Goal: Information Seeking & Learning: Learn about a topic

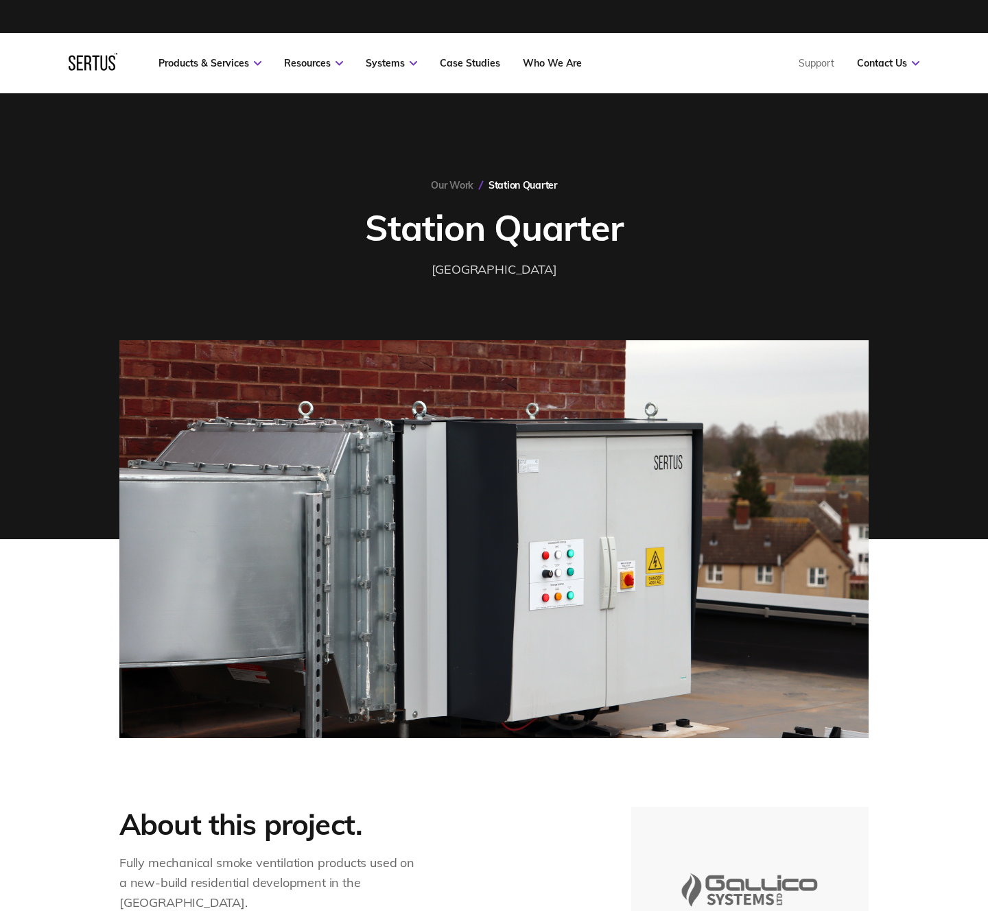
click at [460, 187] on link "Our Work" at bounding box center [452, 185] width 43 height 12
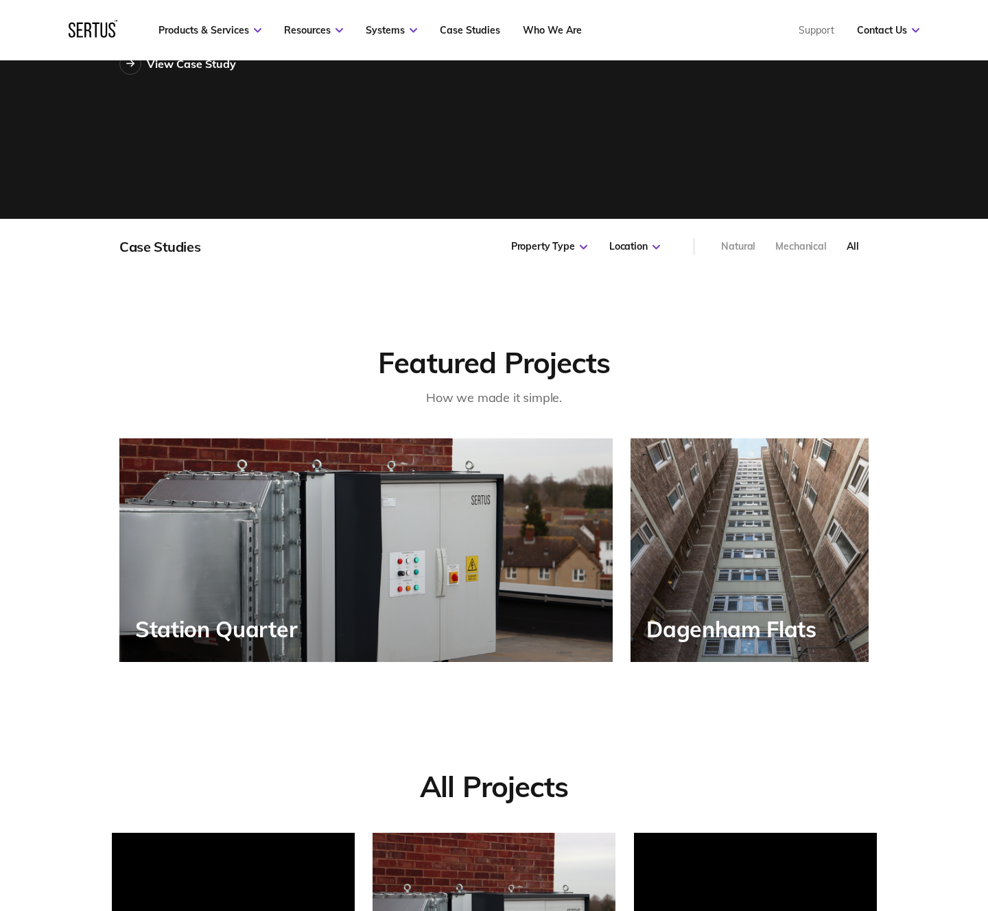
scroll to position [551, 0]
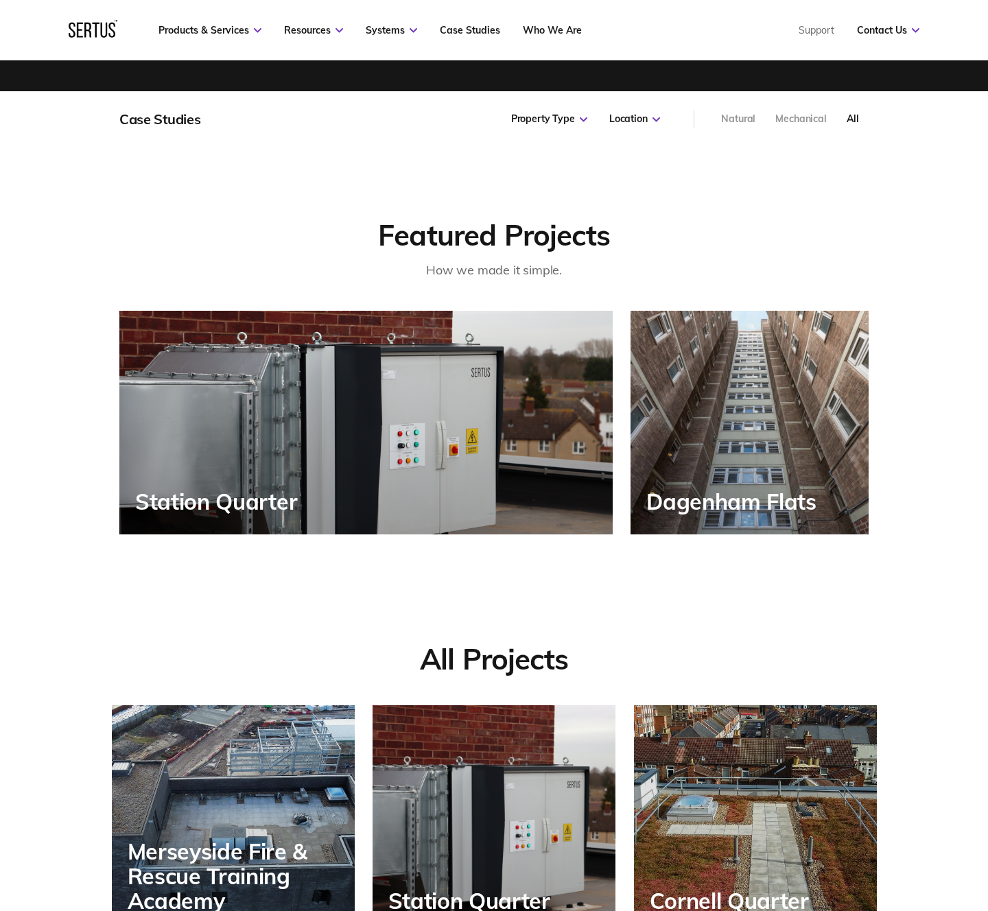
click at [737, 119] on div "Natural" at bounding box center [738, 119] width 34 height 14
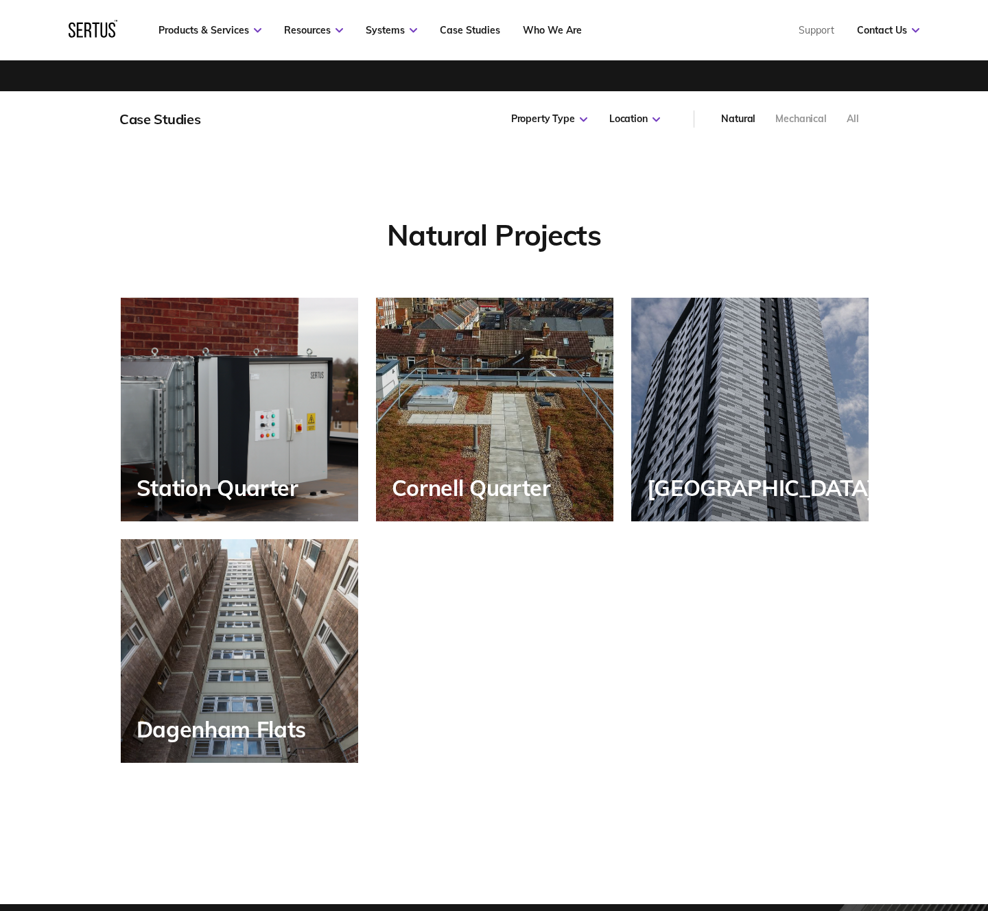
scroll to position [466, 765]
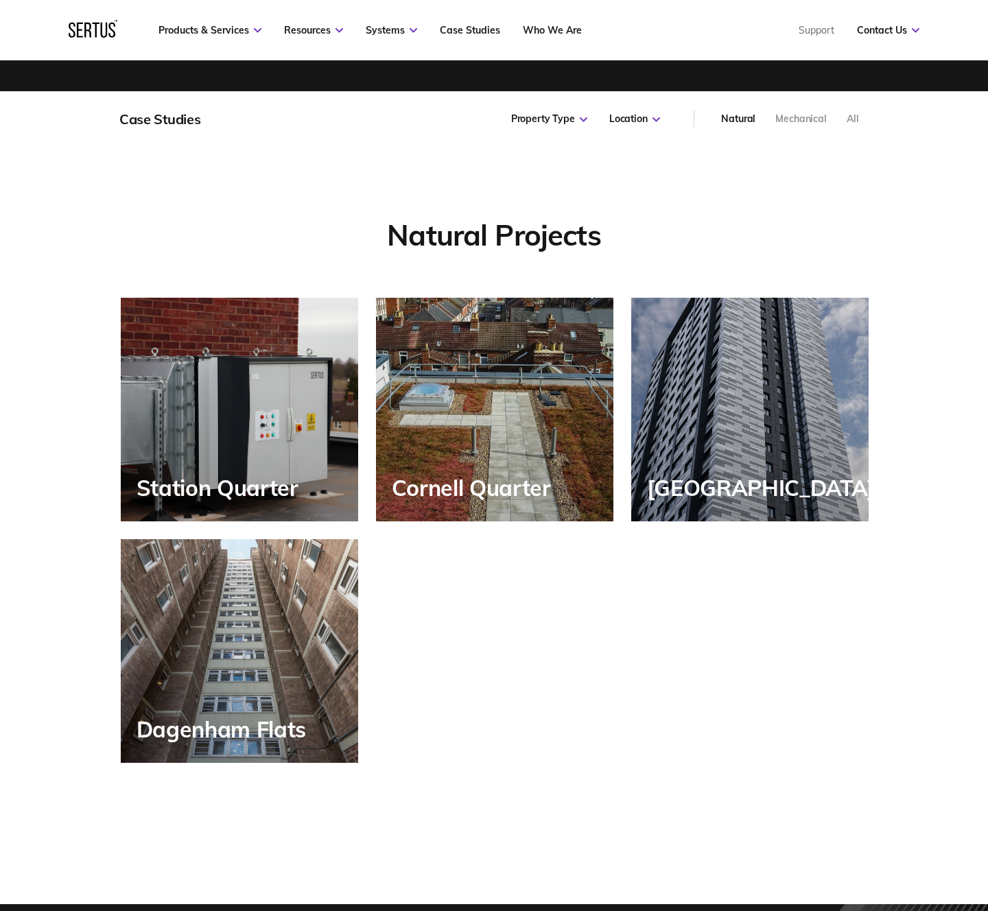
click at [553, 402] on div "Cornell Quarter" at bounding box center [494, 410] width 237 height 224
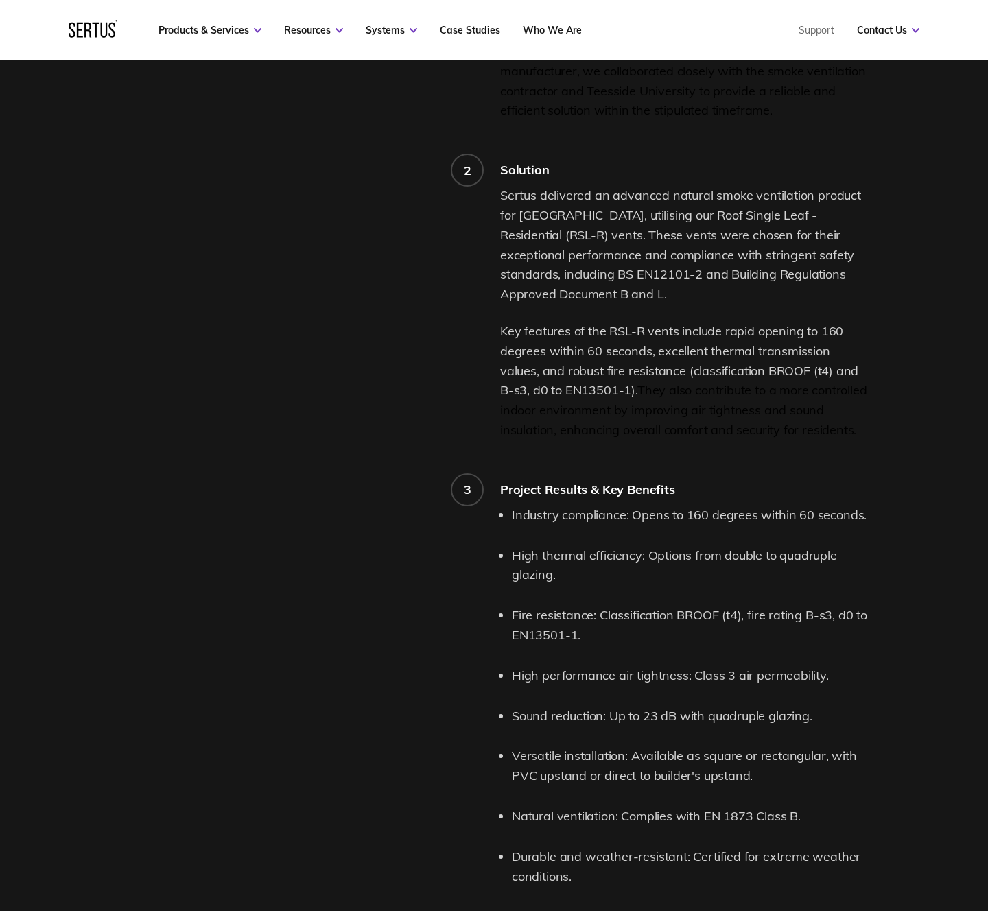
scroll to position [1652, 0]
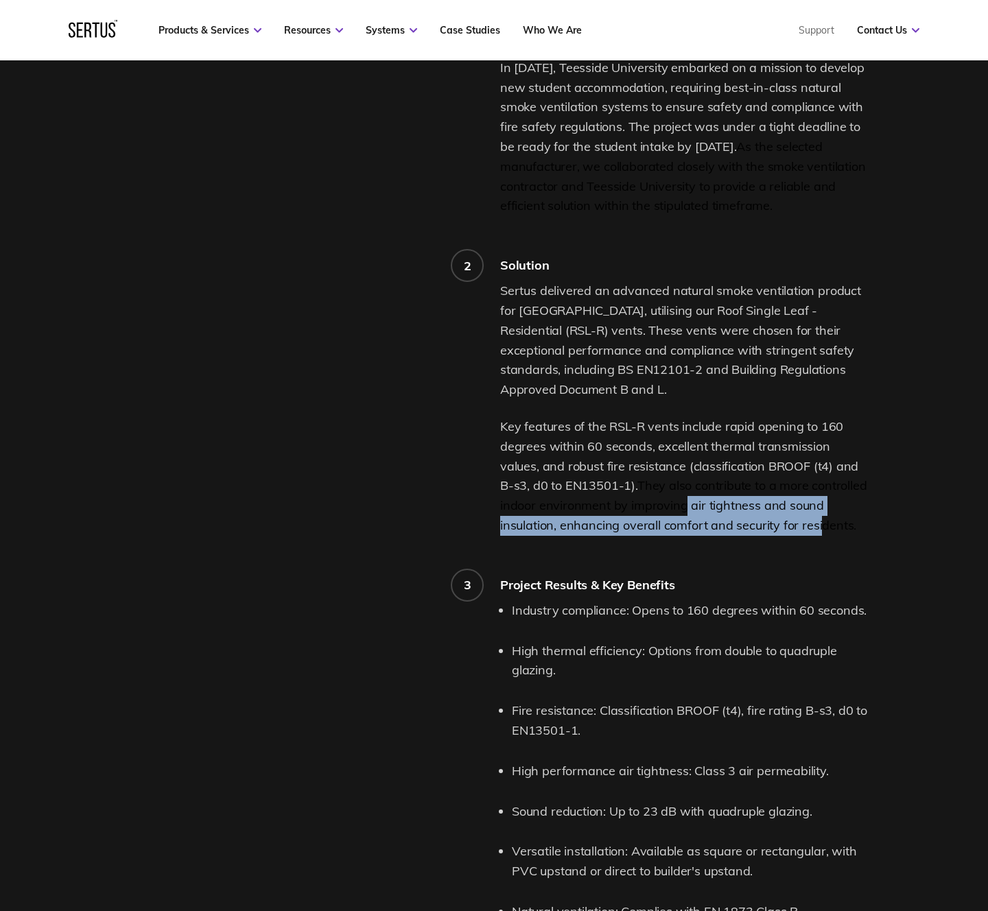
drag, startPoint x: 642, startPoint y: 503, endPoint x: 757, endPoint y: 527, distance: 117.6
click at [757, 527] on span "They also contribute to a more controlled indoor environment by improving air t…" at bounding box center [683, 505] width 367 height 56
drag, startPoint x: 798, startPoint y: 493, endPoint x: 810, endPoint y: 514, distance: 24.6
click at [798, 493] on span "They also contribute to a more controlled indoor environment by improving air t…" at bounding box center [683, 505] width 367 height 56
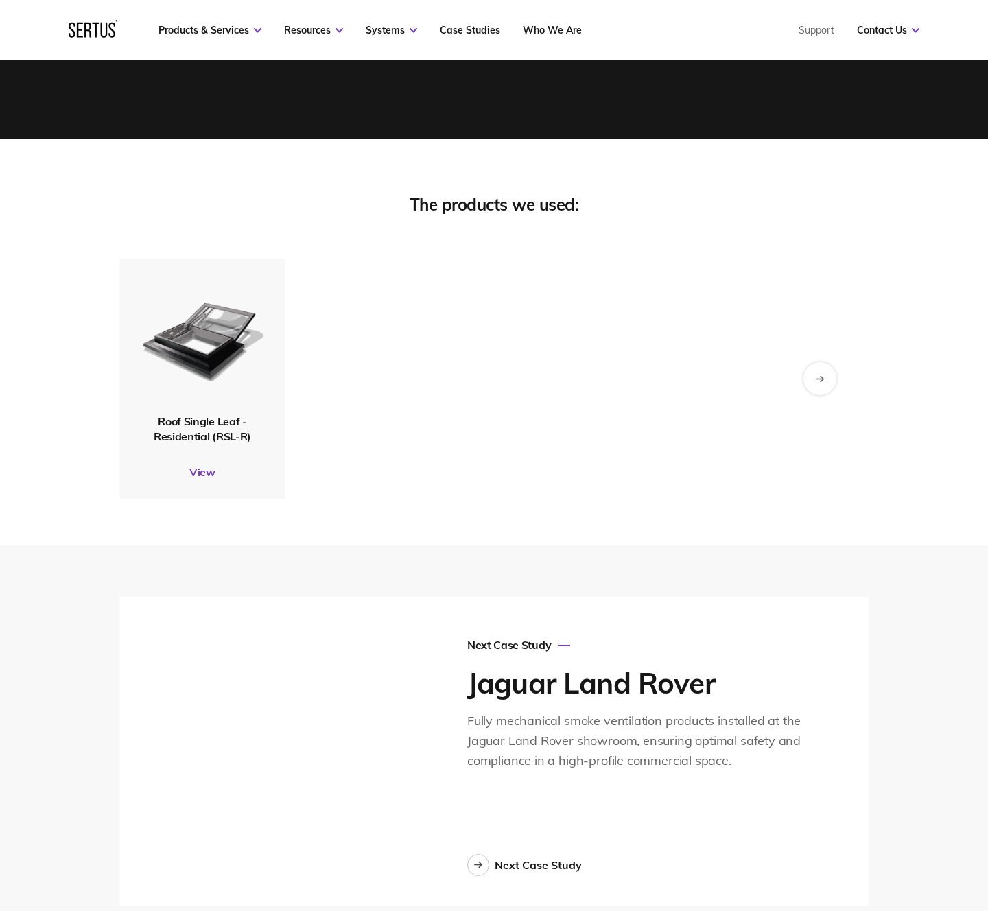
scroll to position [2696, 0]
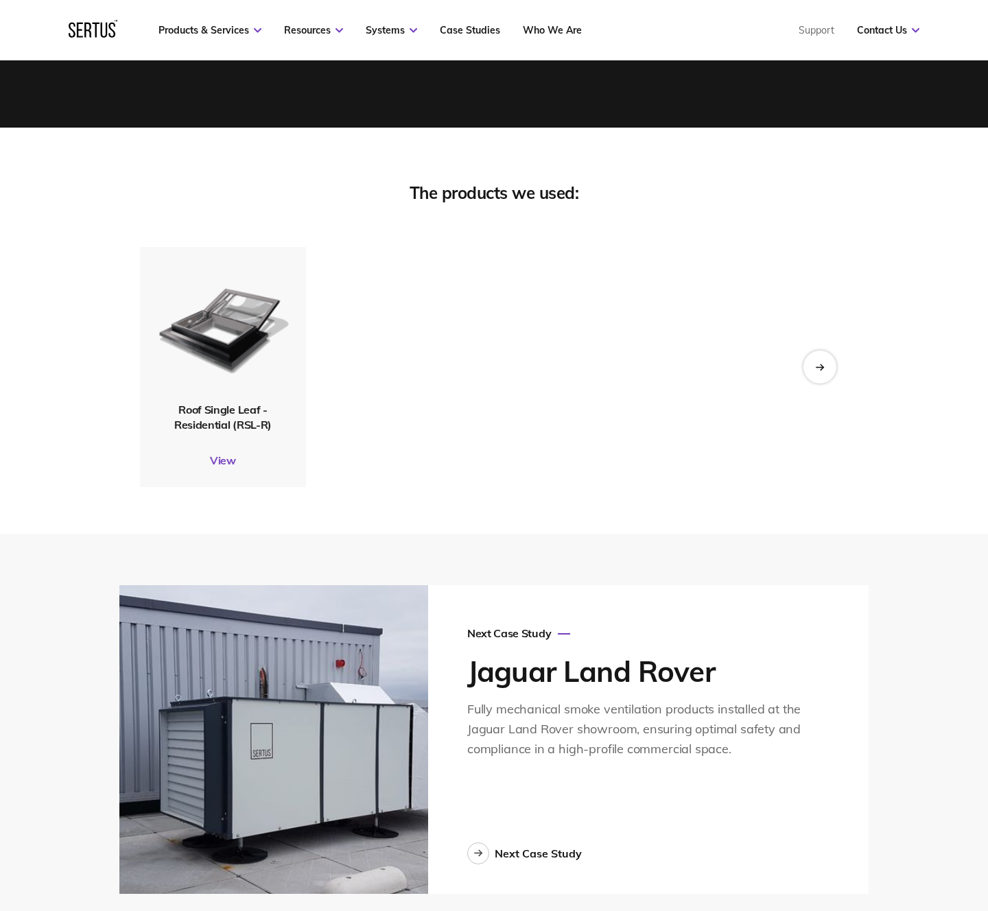
click at [198, 424] on span "Roof Single Leaf - Residential (RSL-R)" at bounding box center [222, 416] width 97 height 29
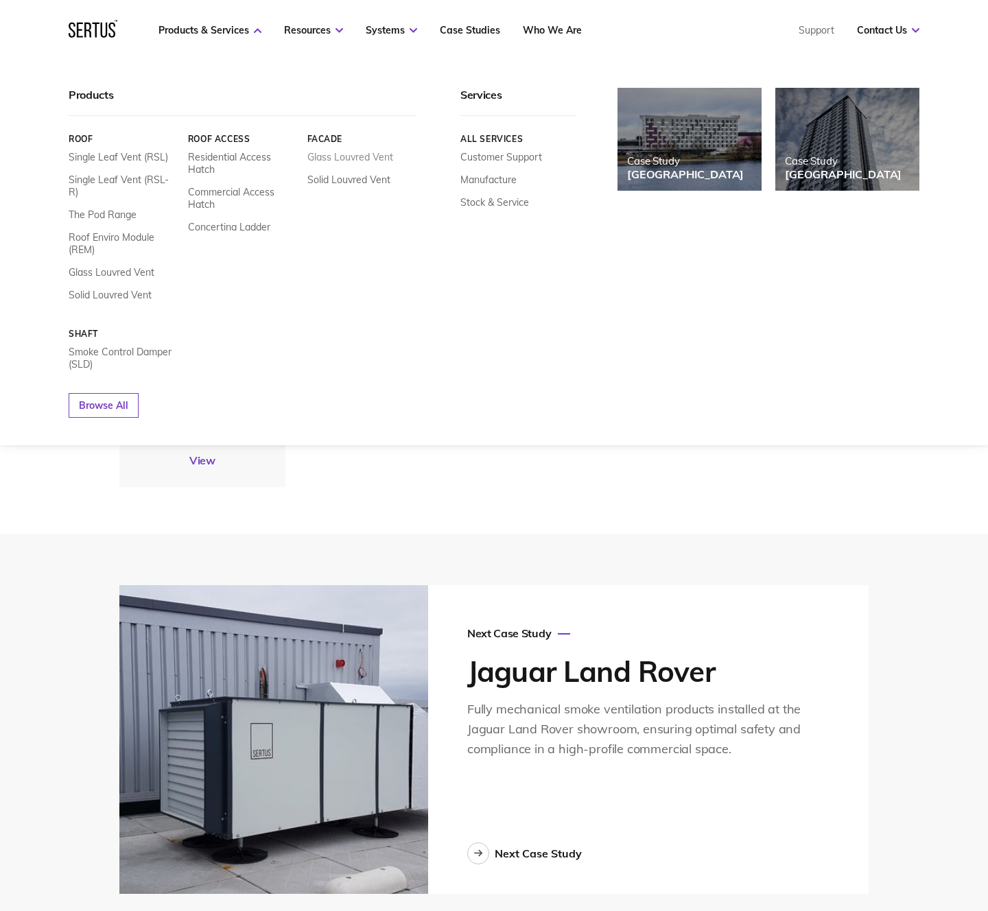
click at [365, 159] on link "Glass Louvred Vent" at bounding box center [350, 157] width 86 height 12
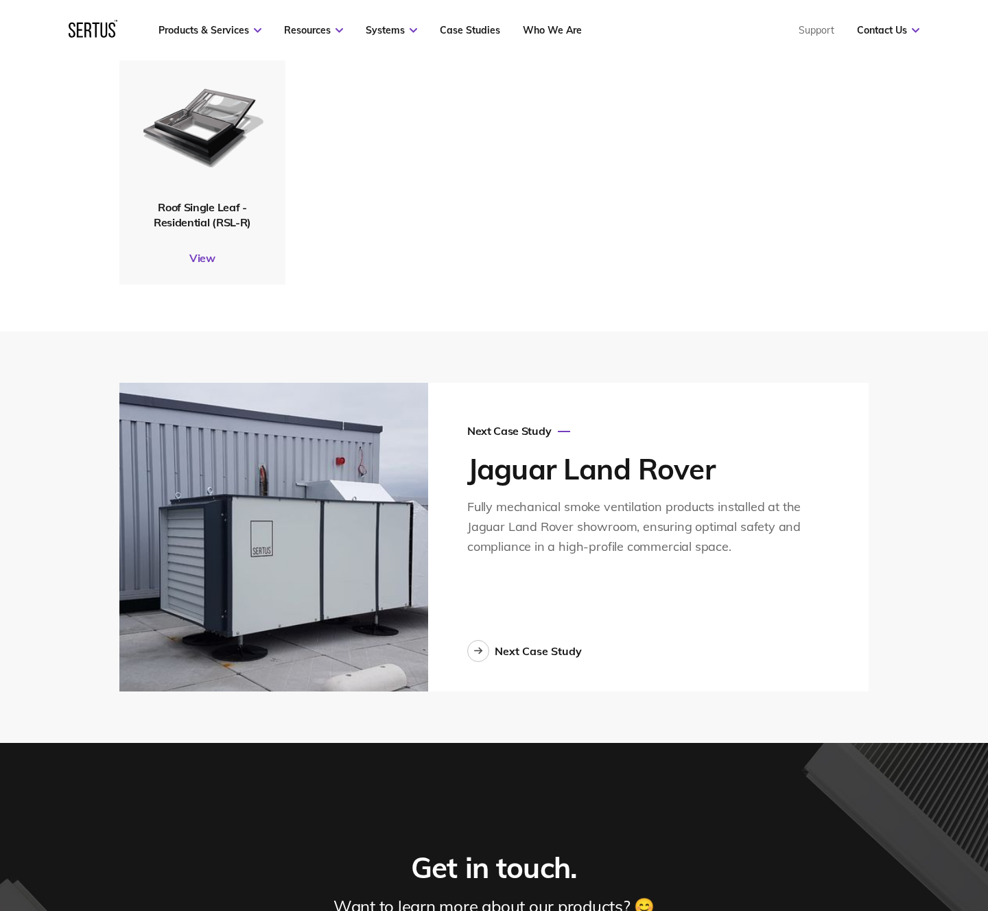
scroll to position [2937, 0]
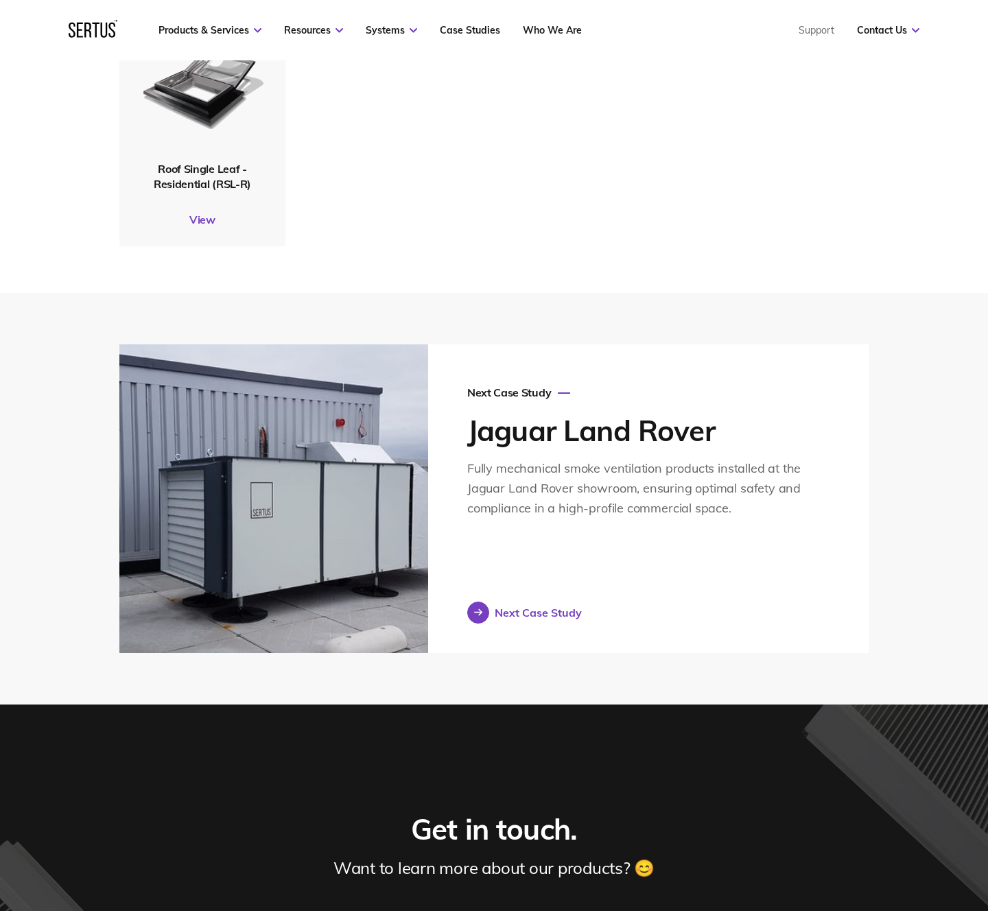
click at [528, 617] on div "Next Case Study" at bounding box center [538, 613] width 87 height 14
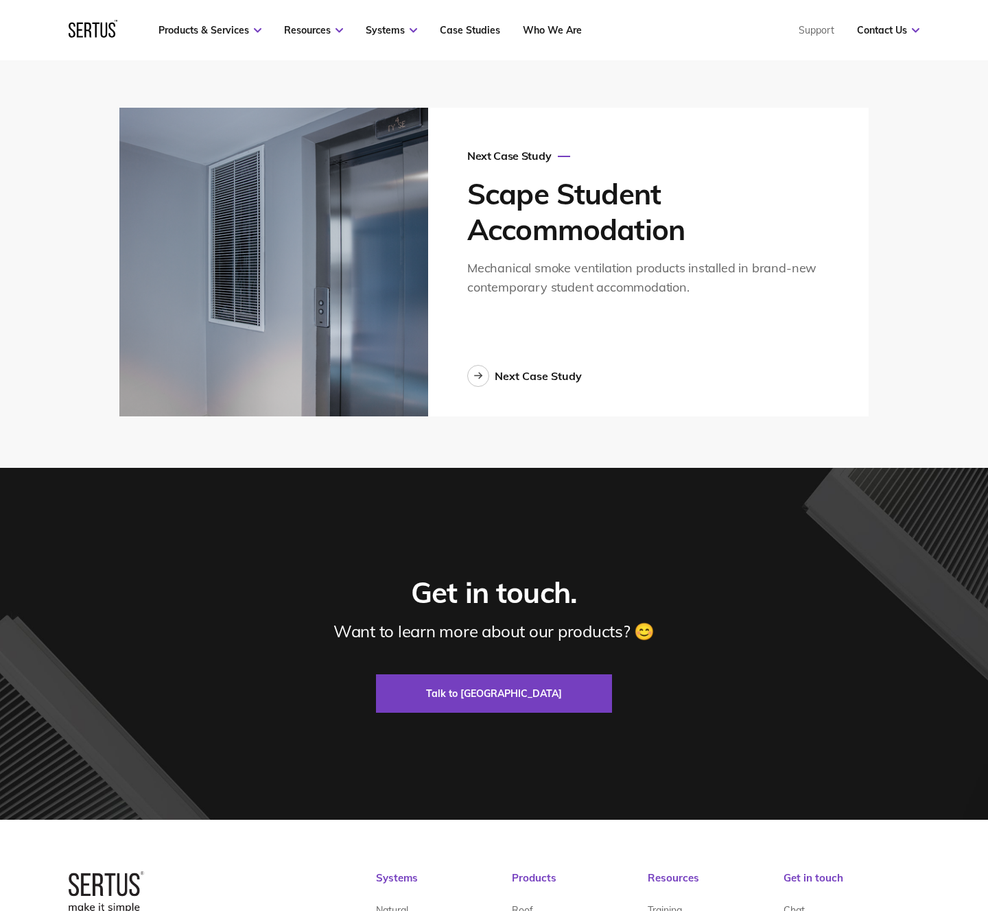
scroll to position [3231, 0]
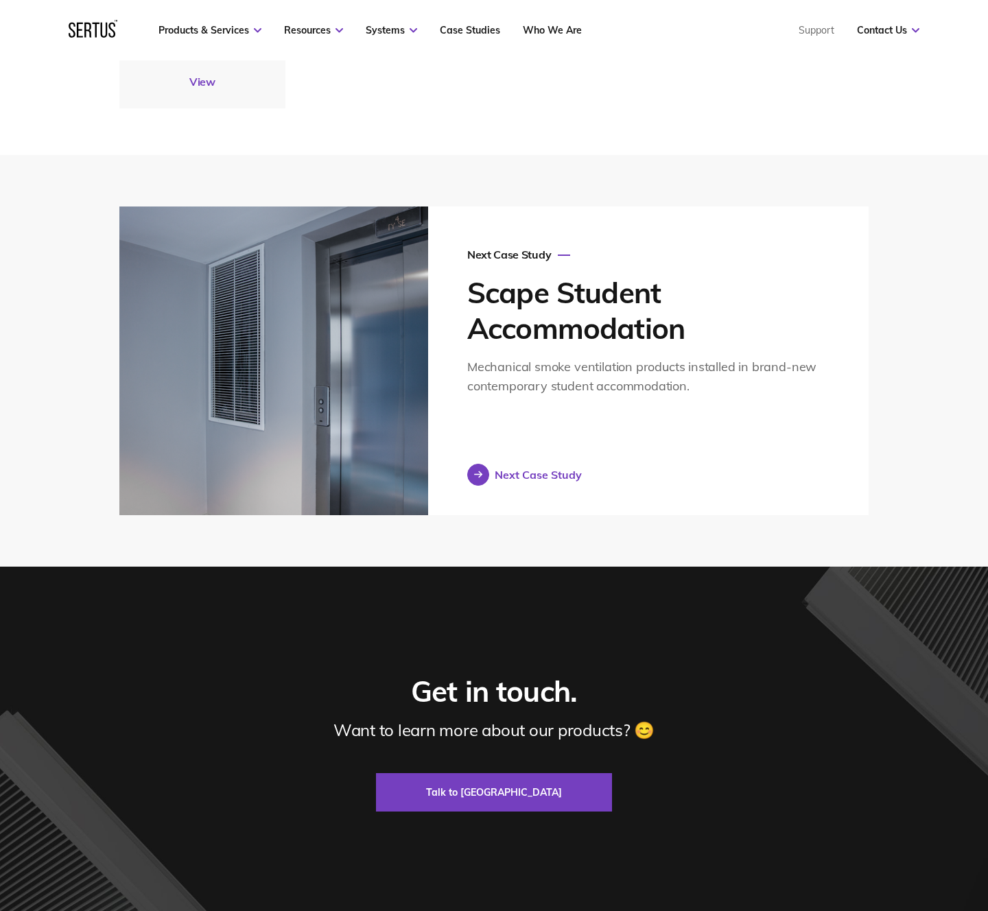
click at [535, 468] on div "Next Case Study" at bounding box center [538, 475] width 87 height 14
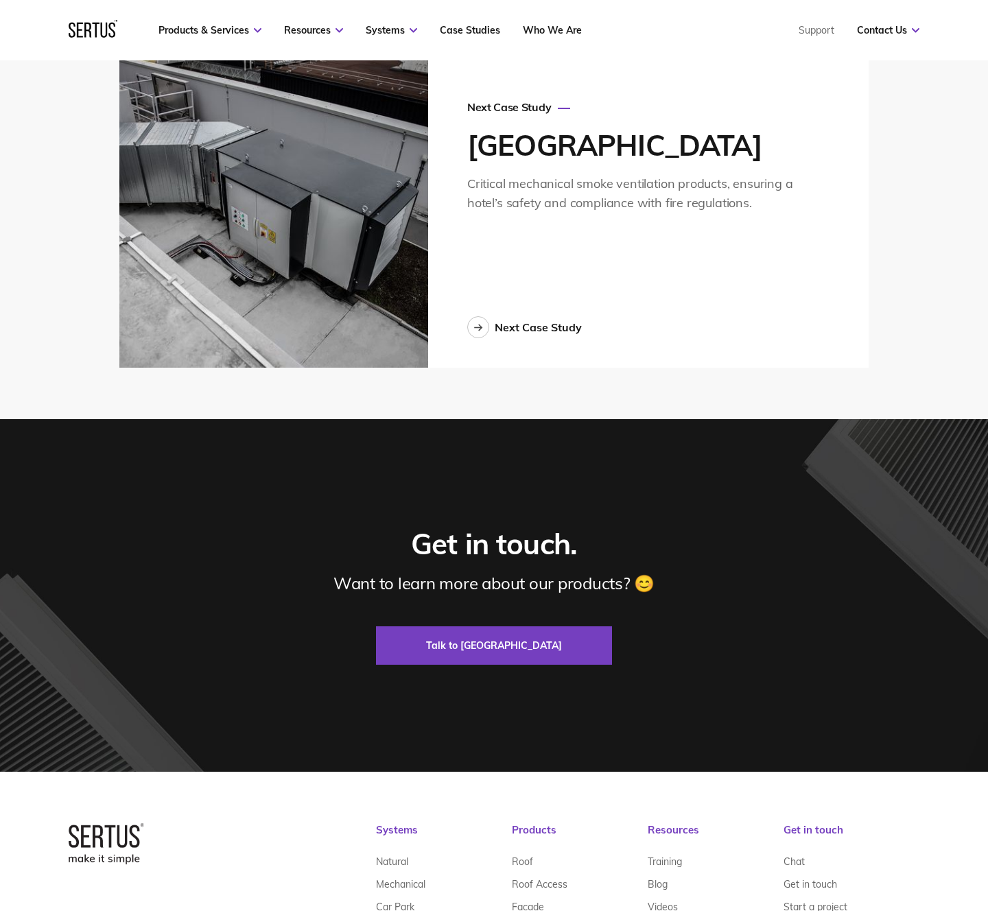
scroll to position [3111, 0]
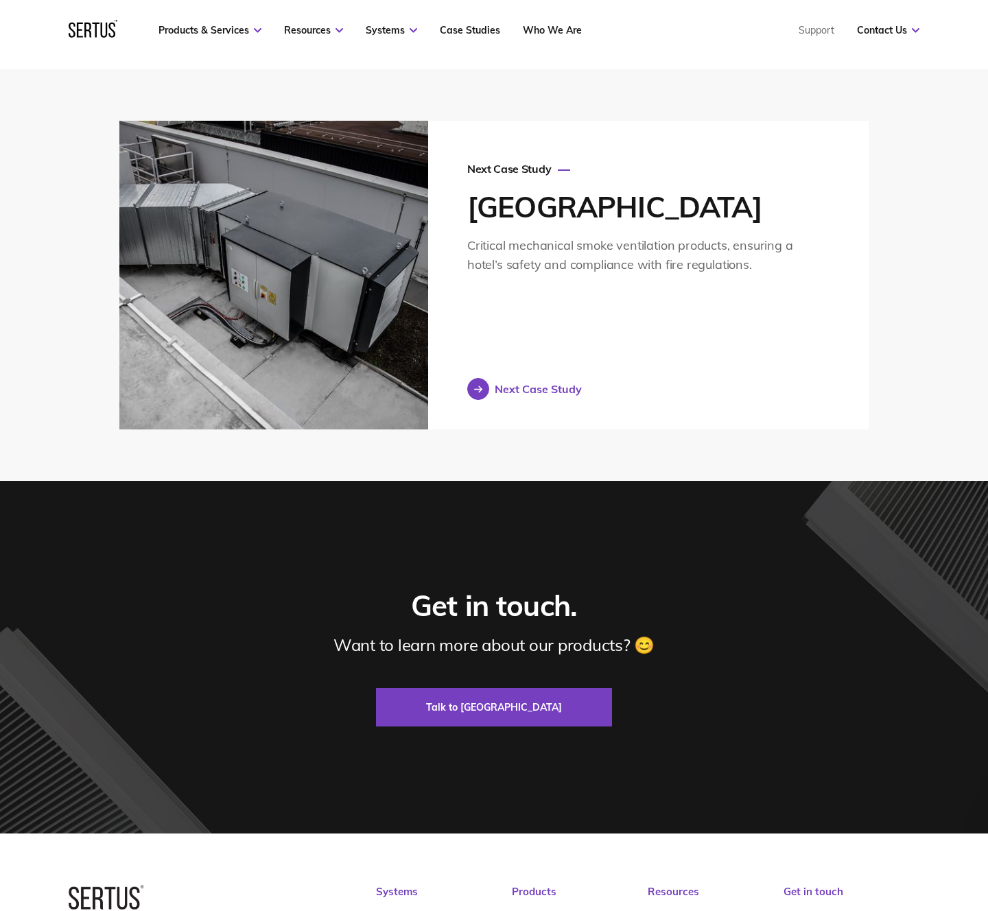
click at [544, 390] on div "Next Case Study" at bounding box center [538, 389] width 87 height 14
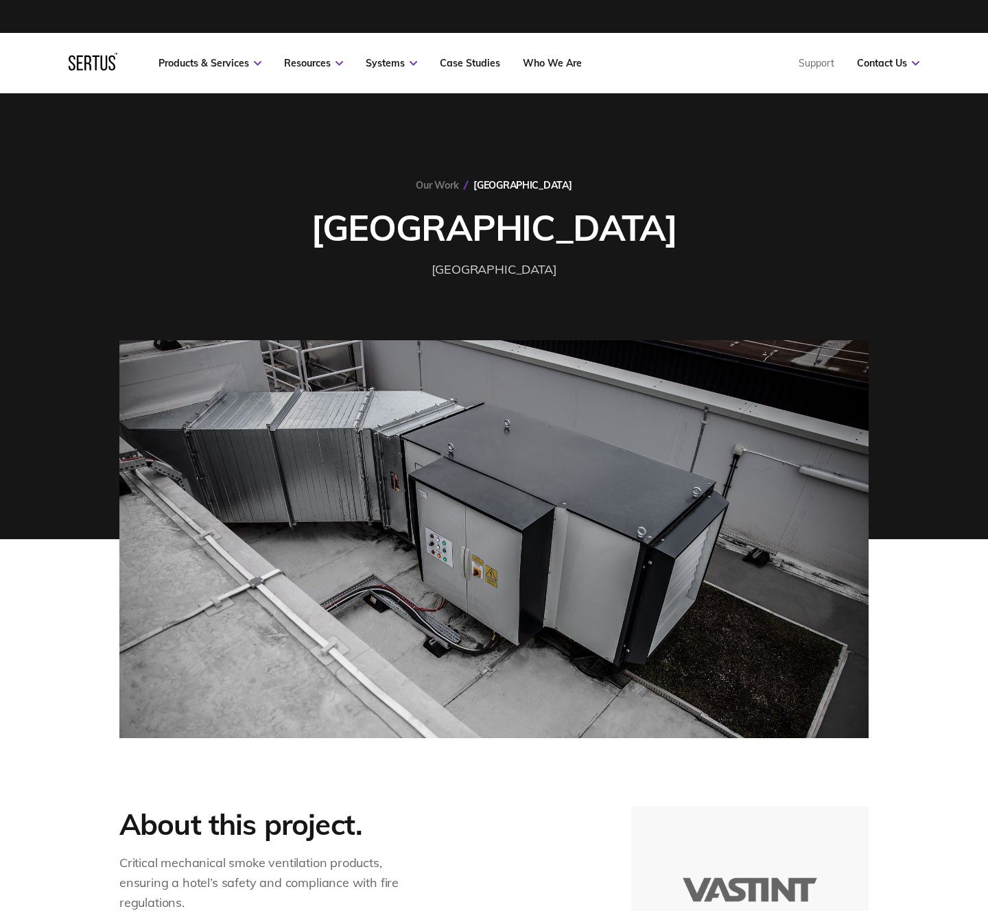
click at [458, 187] on link "Our Work" at bounding box center [437, 185] width 43 height 12
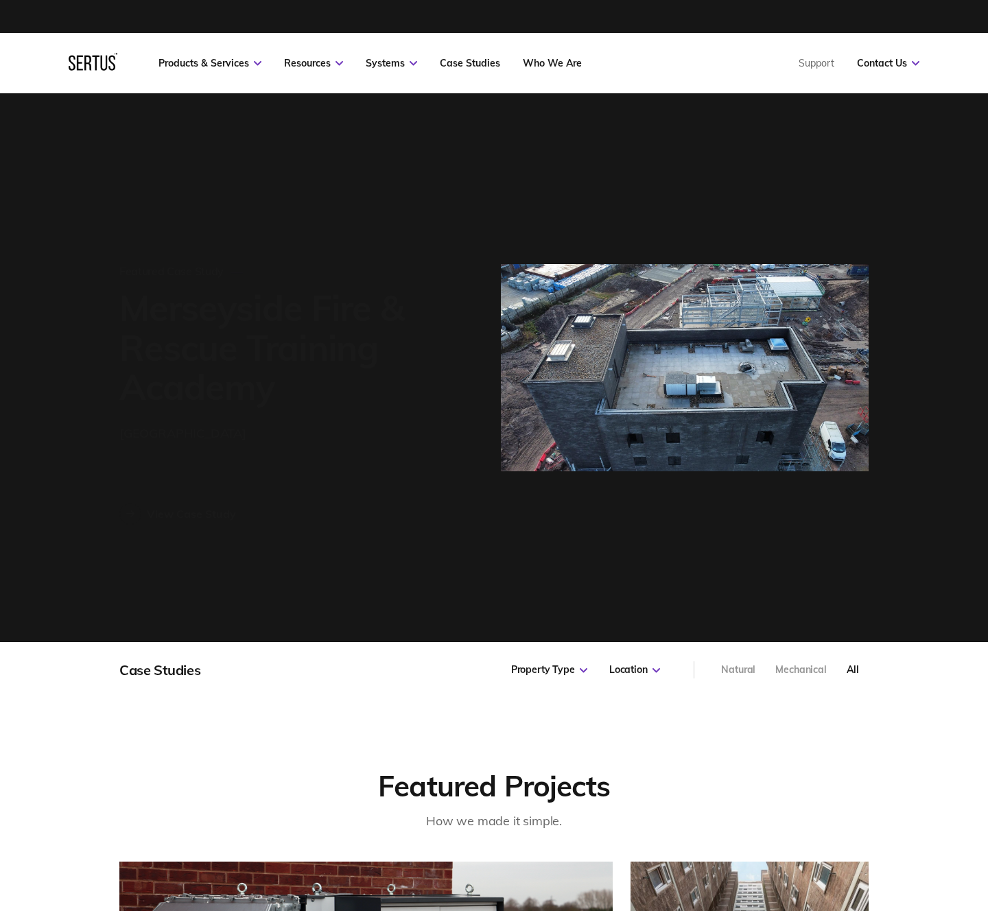
scroll to position [971, 765]
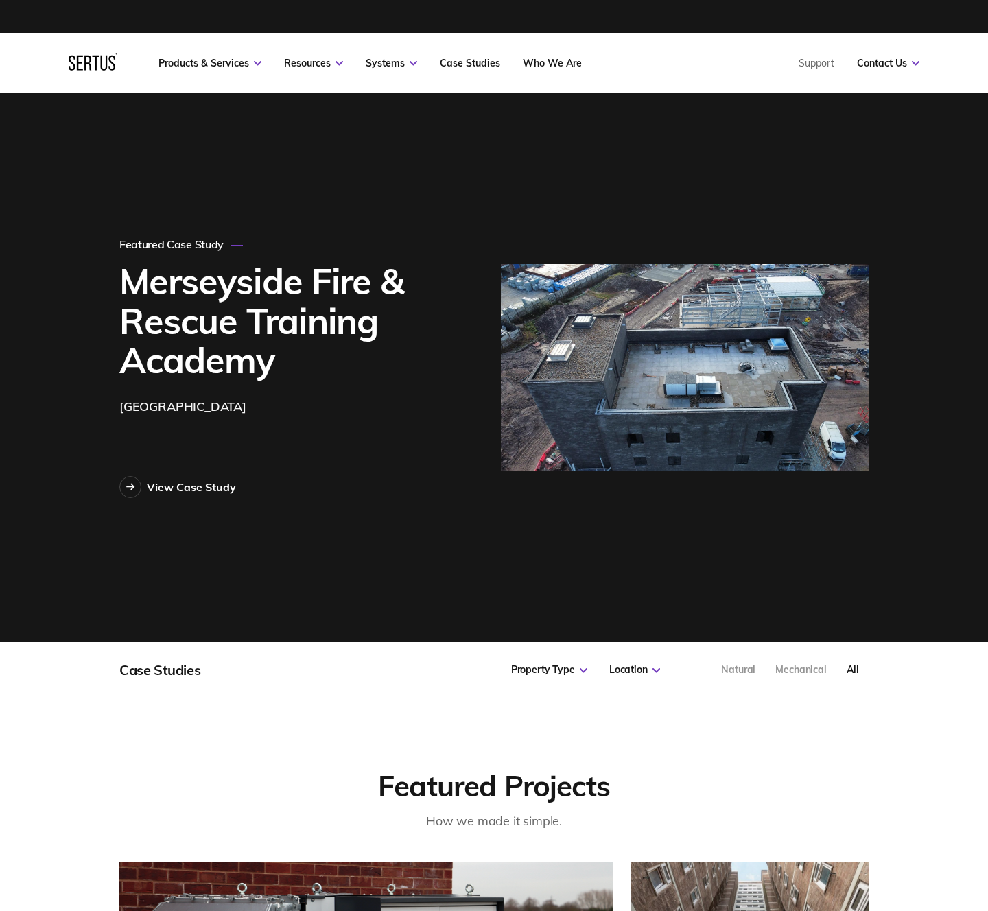
click at [798, 664] on div "Mechanical" at bounding box center [800, 670] width 51 height 14
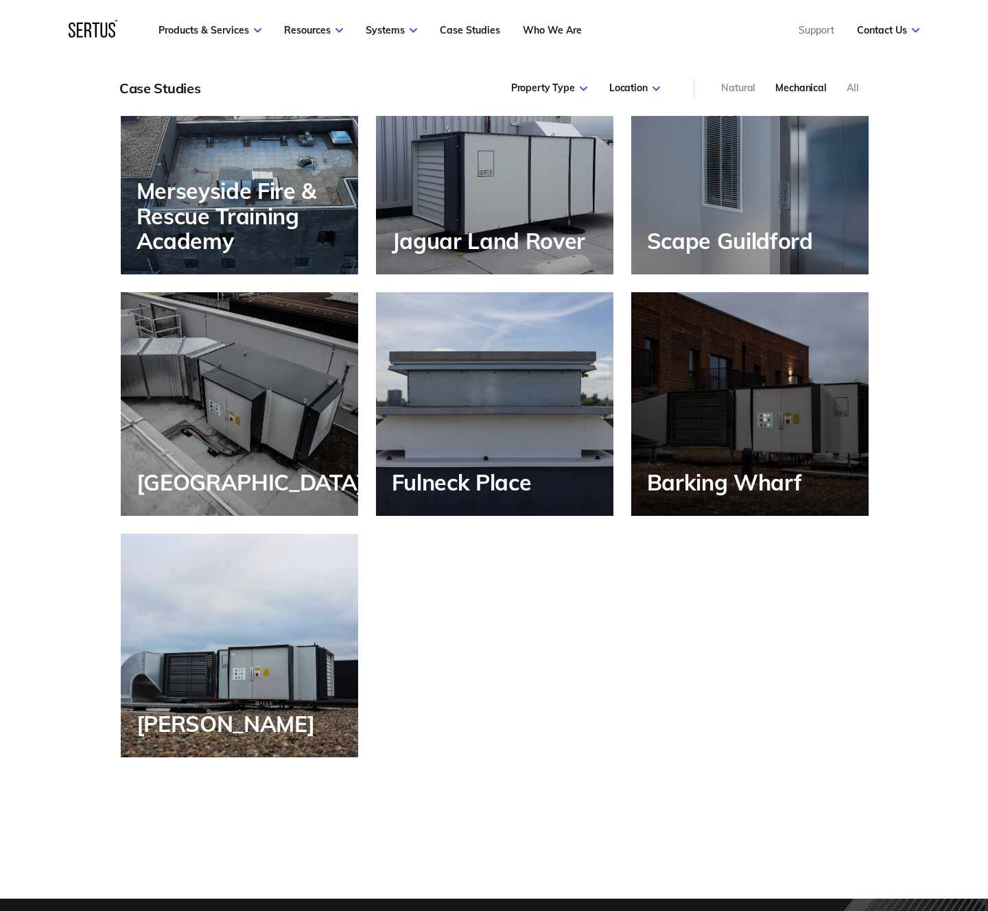
scroll to position [800, 0]
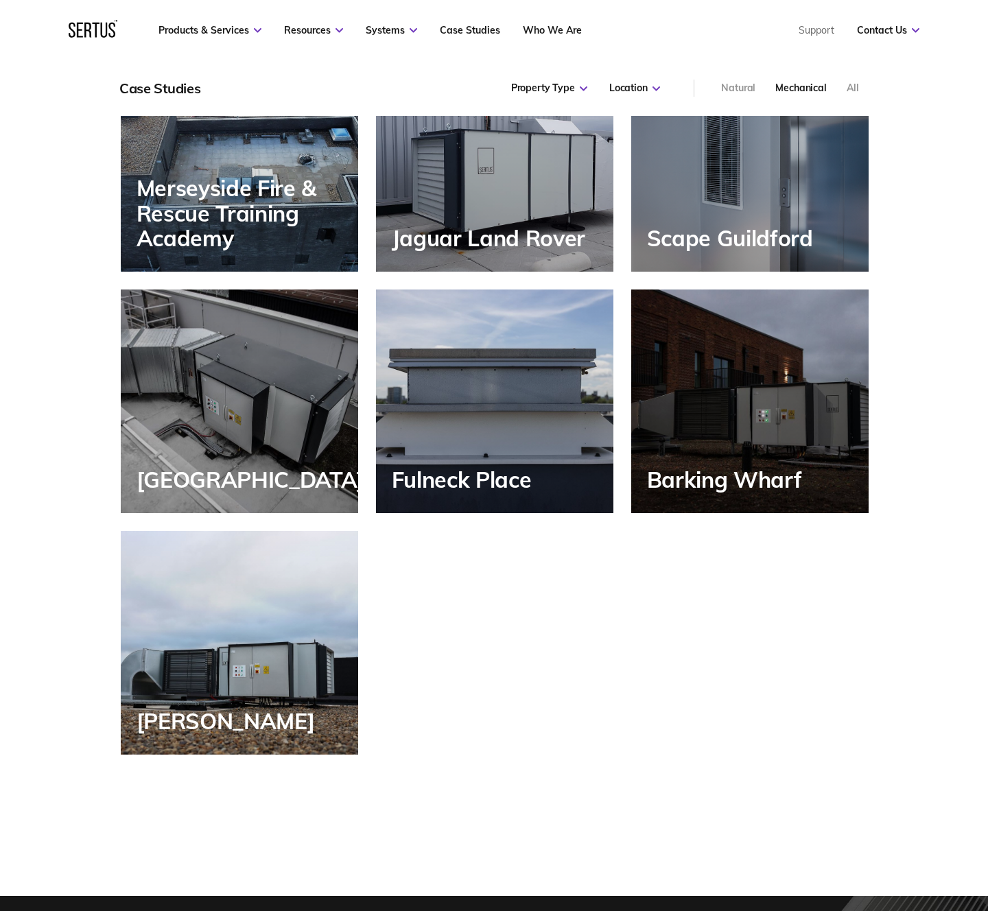
click at [229, 429] on div "[GEOGRAPHIC_DATA]" at bounding box center [239, 401] width 237 height 224
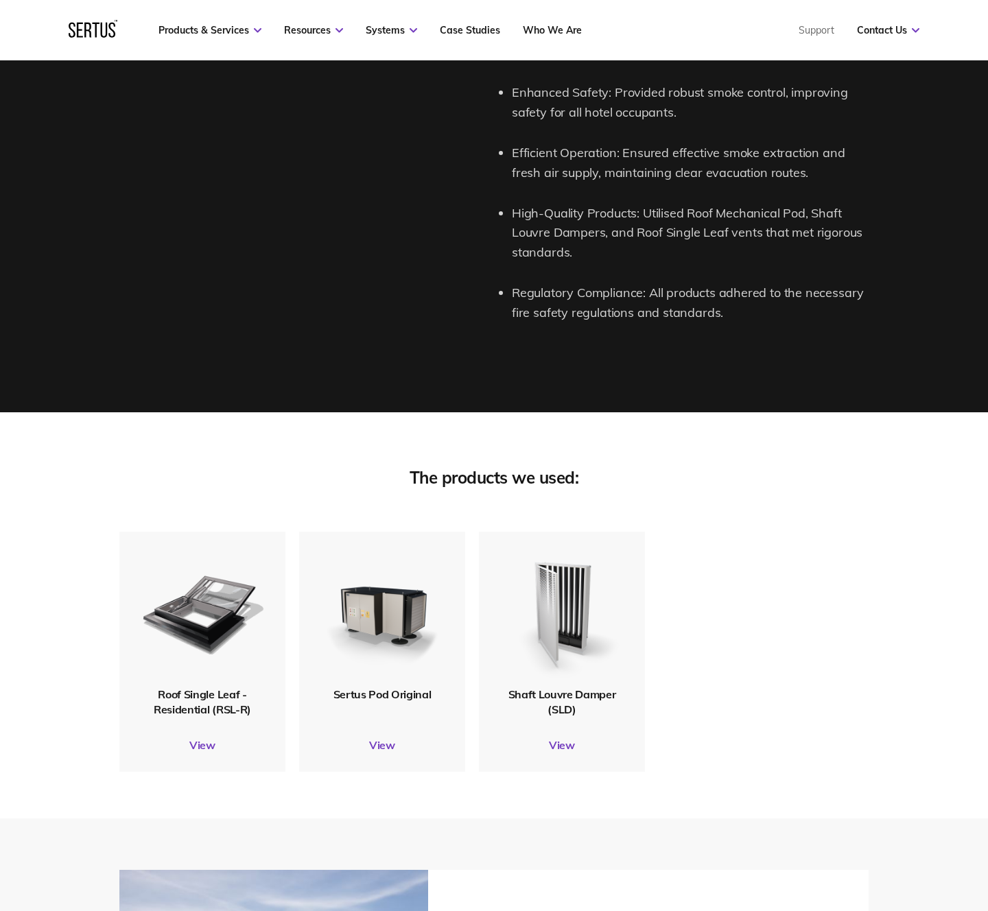
scroll to position [2342, 0]
